Goal: Task Accomplishment & Management: Manage account settings

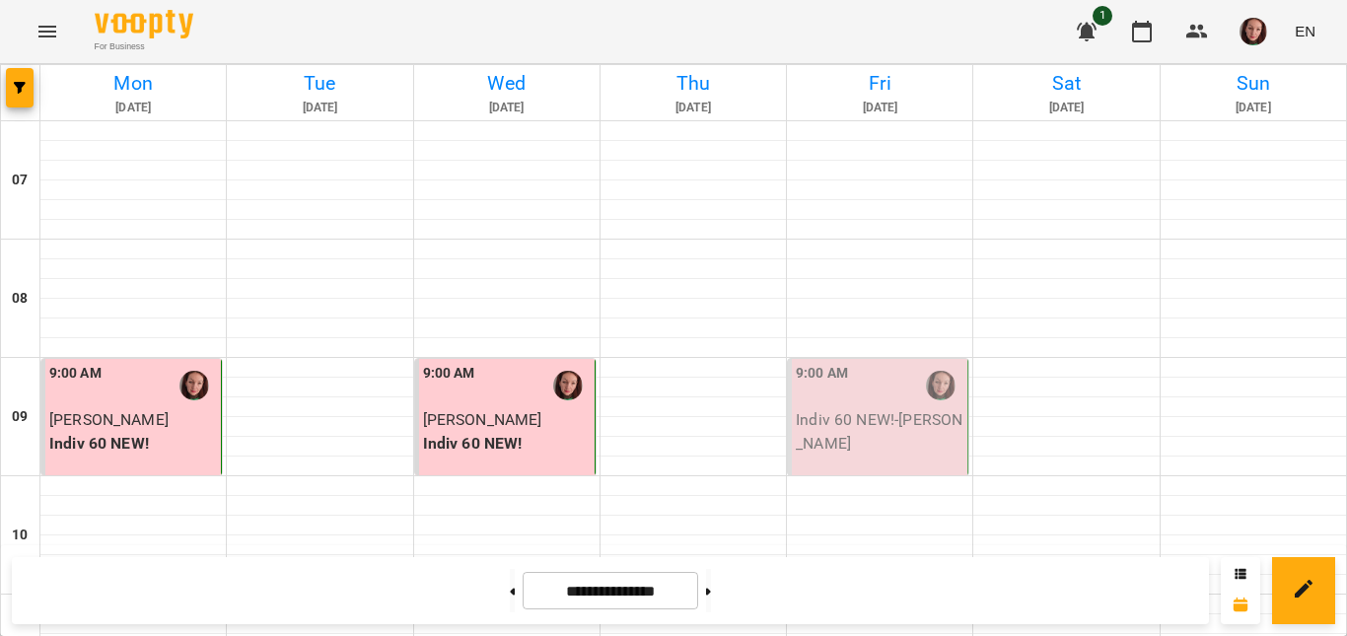
scroll to position [1282, 0]
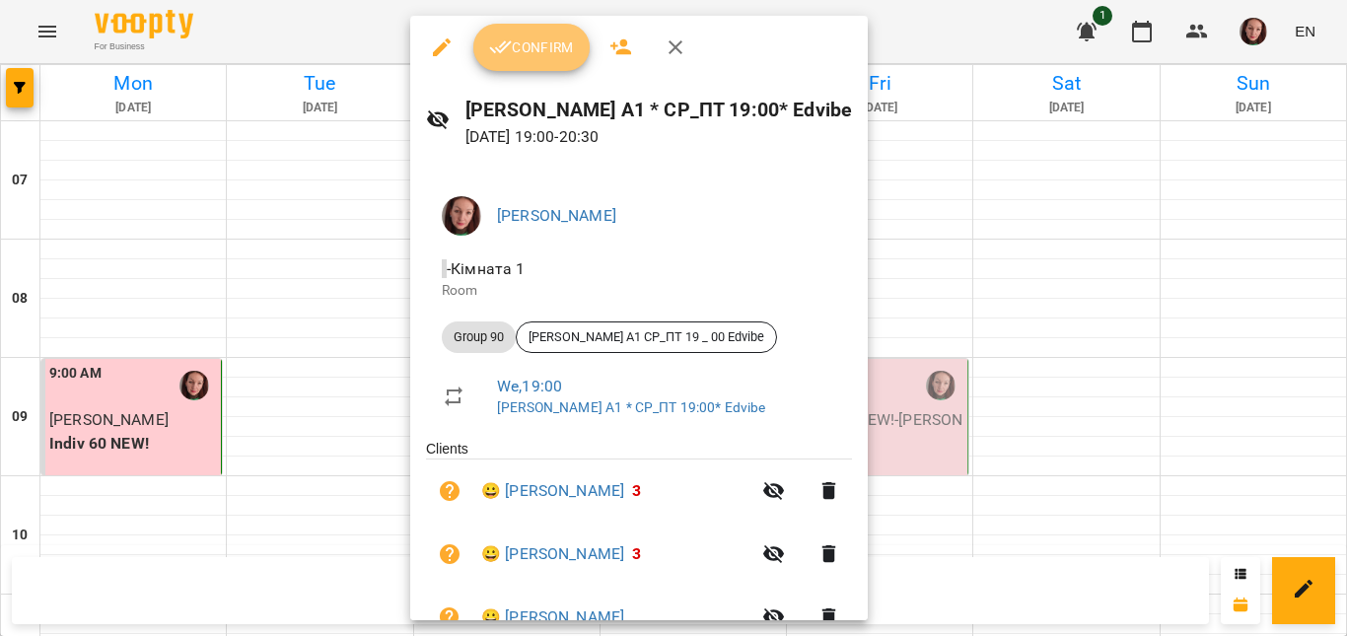
click at [510, 47] on icon "button" at bounding box center [501, 47] width 24 height 24
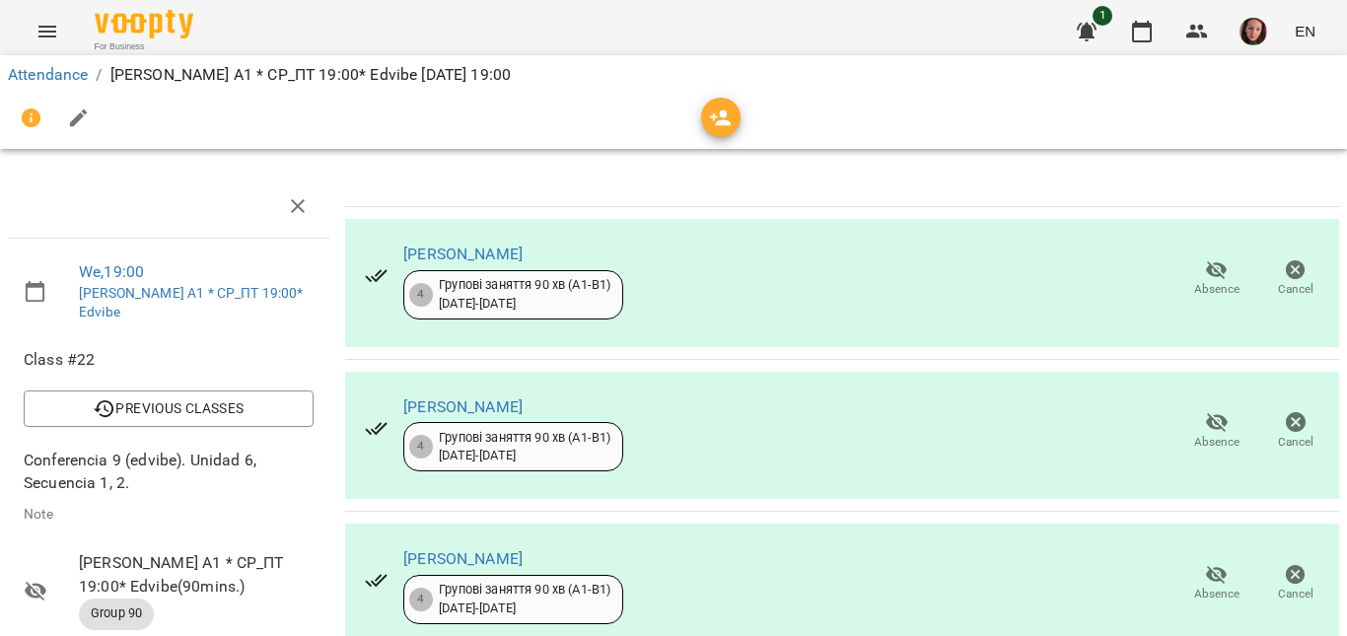
click at [1205, 280] on icon "button" at bounding box center [1217, 270] width 24 height 24
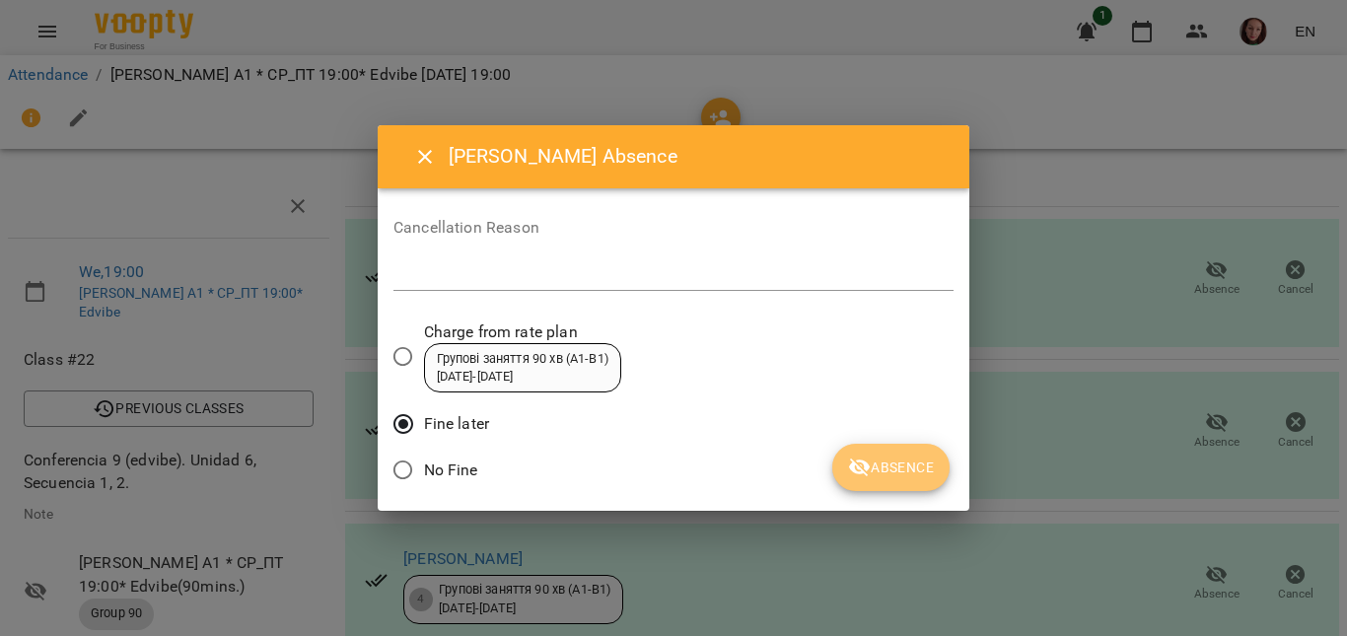
click at [857, 462] on icon "submit" at bounding box center [860, 468] width 24 height 24
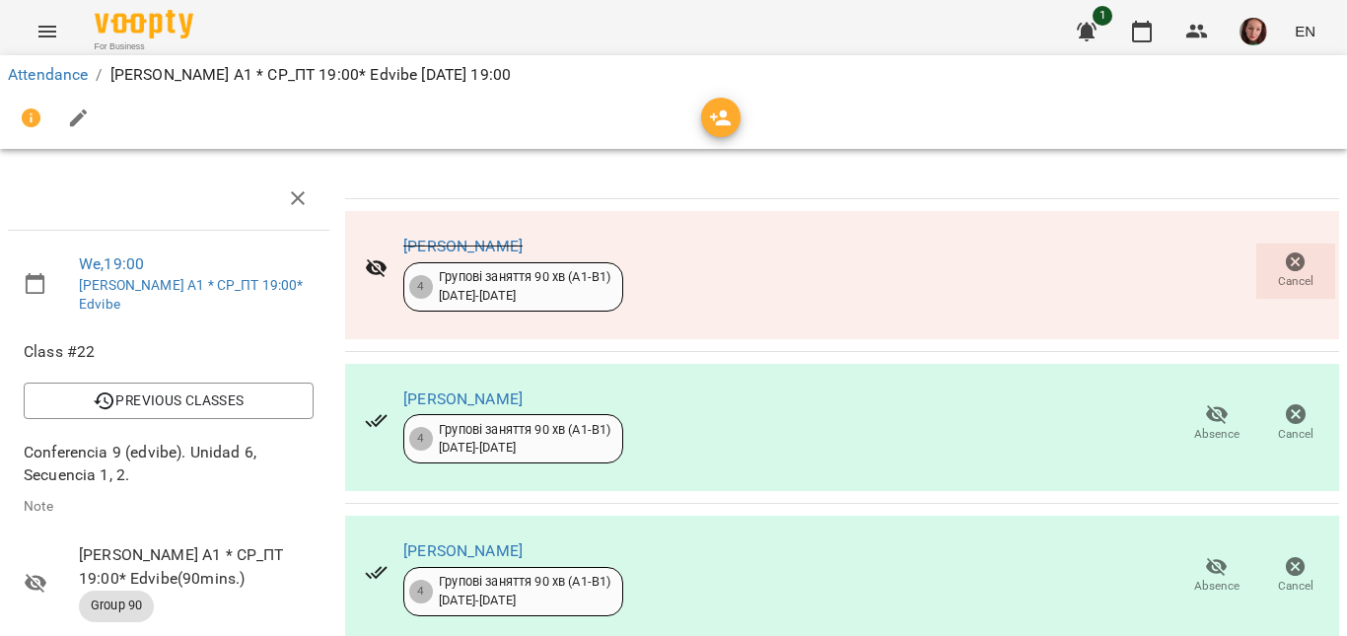
scroll to position [296, 0]
click at [1206, 578] on span "Absence" at bounding box center [1216, 586] width 45 height 17
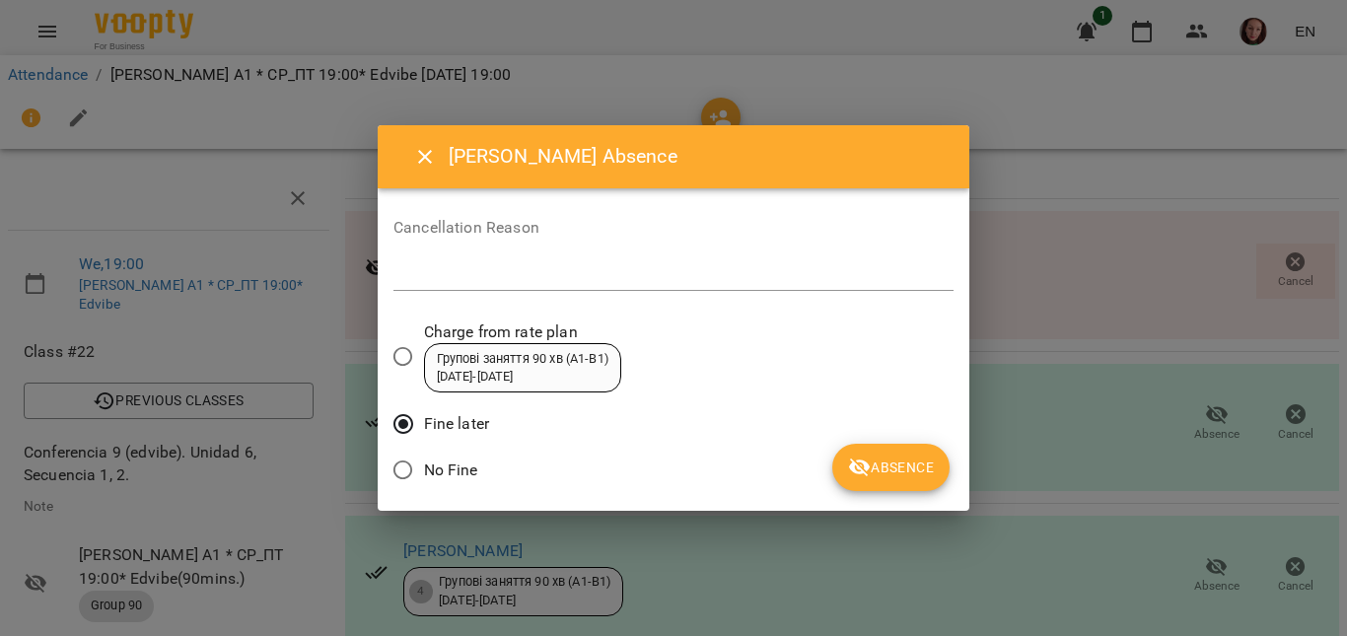
click at [845, 471] on button "Absence" at bounding box center [890, 467] width 117 height 47
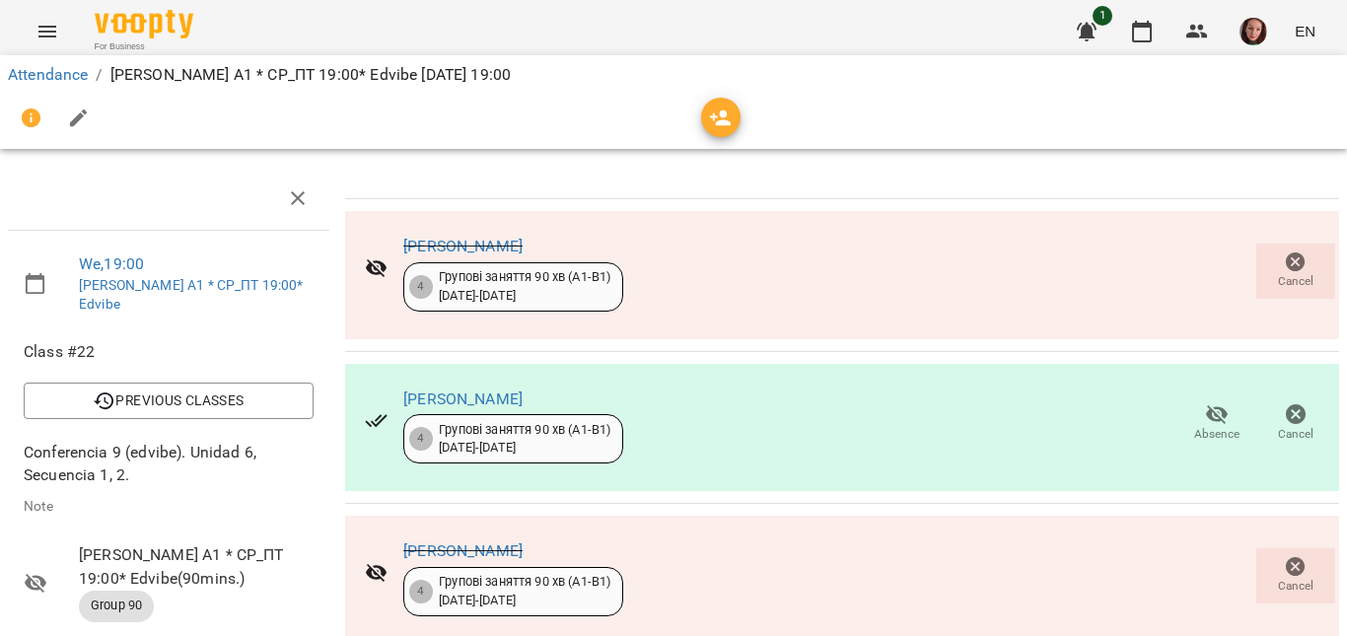
scroll to position [493, 0]
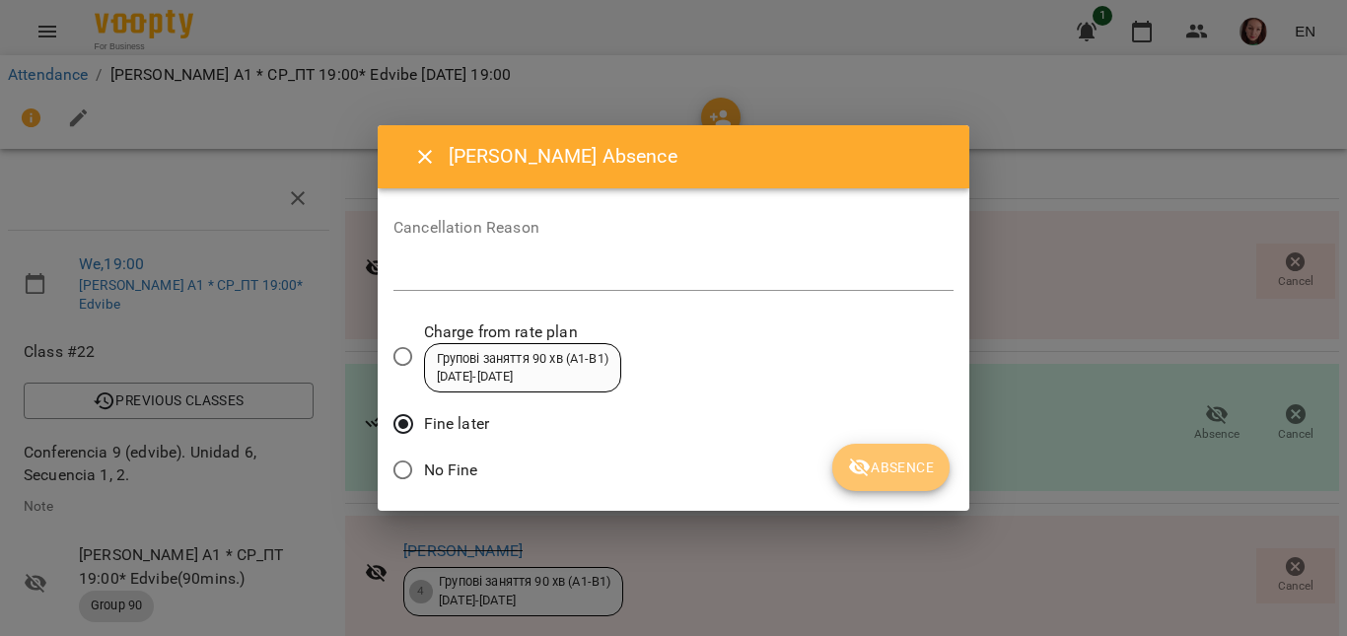
click at [883, 473] on span "Absence" at bounding box center [891, 468] width 86 height 24
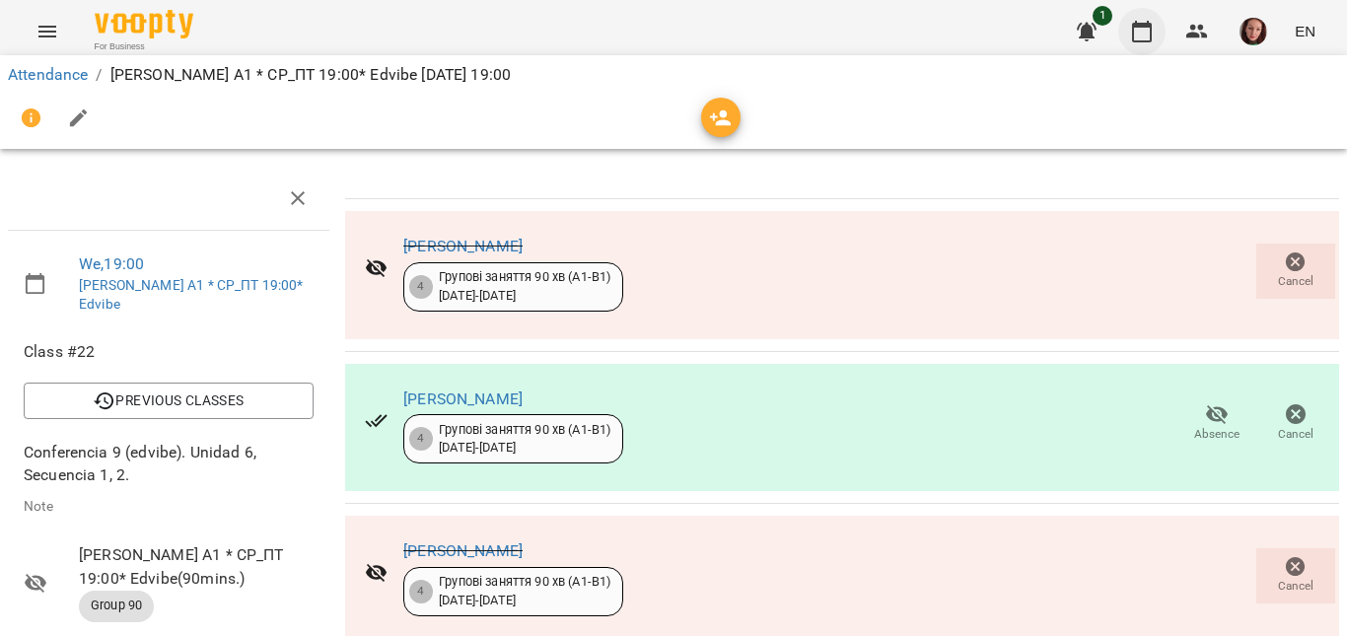
click at [1135, 41] on icon "button" at bounding box center [1142, 32] width 20 height 22
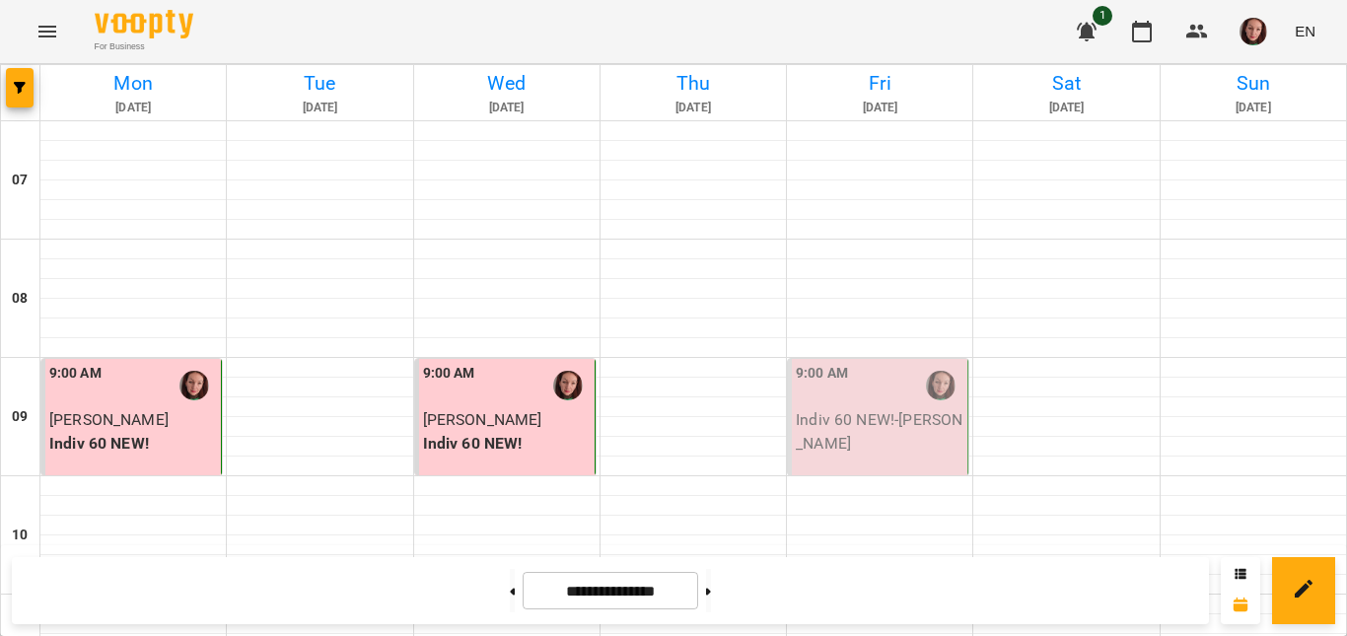
scroll to position [1467, 0]
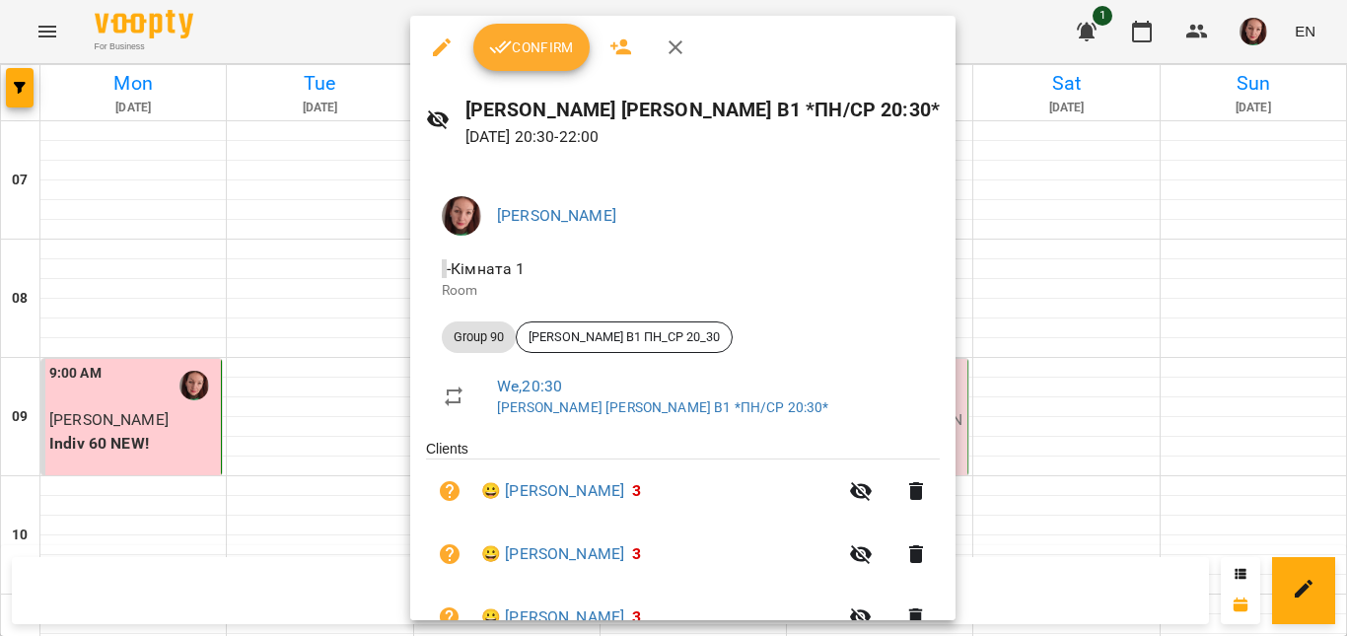
click at [544, 57] on span "Confirm" at bounding box center [531, 47] width 85 height 24
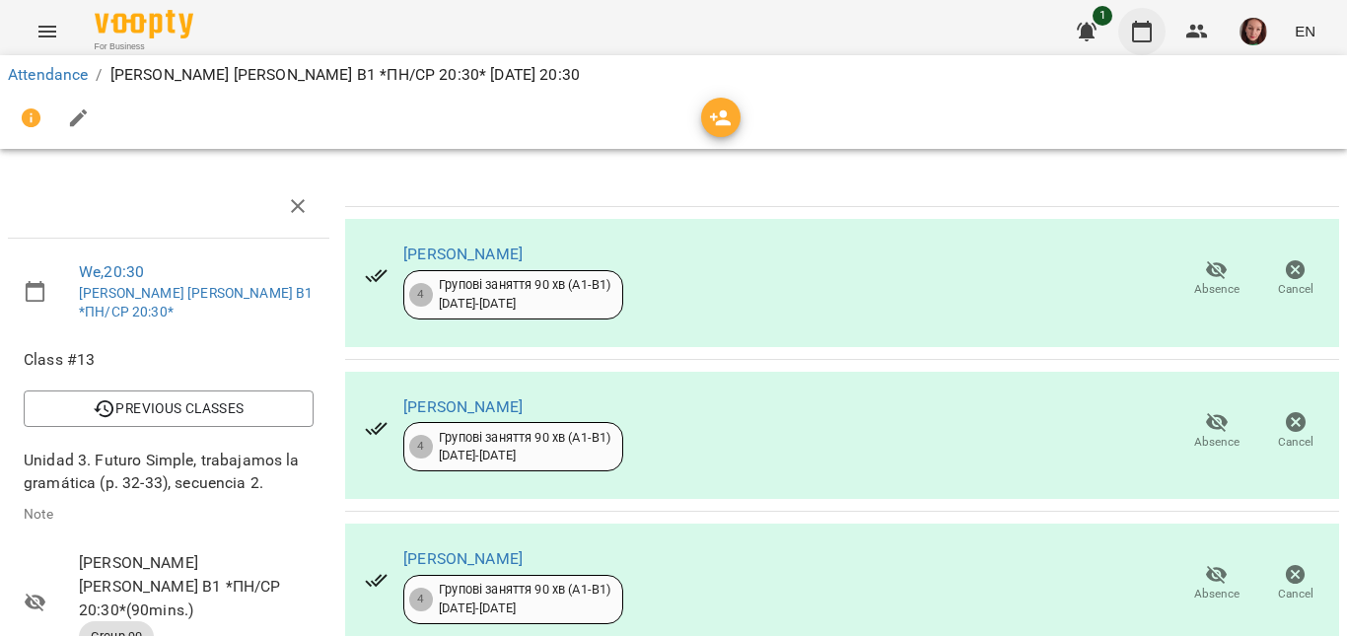
click at [1135, 37] on icon "button" at bounding box center [1142, 32] width 20 height 22
